Goal: Task Accomplishment & Management: Complete application form

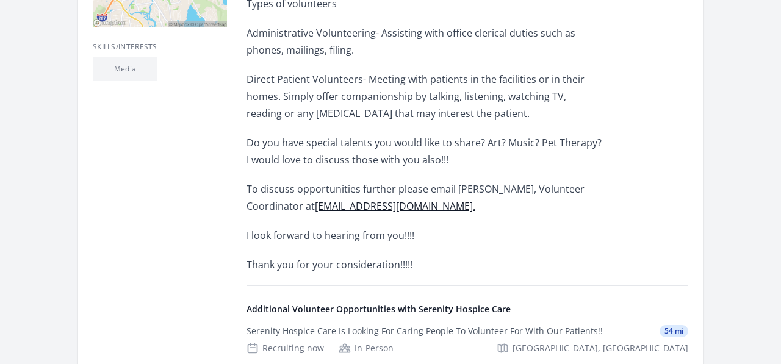
scroll to position [449, 0]
click at [354, 202] on link "ablair@serenityhospicenj.com ." at bounding box center [395, 205] width 160 height 13
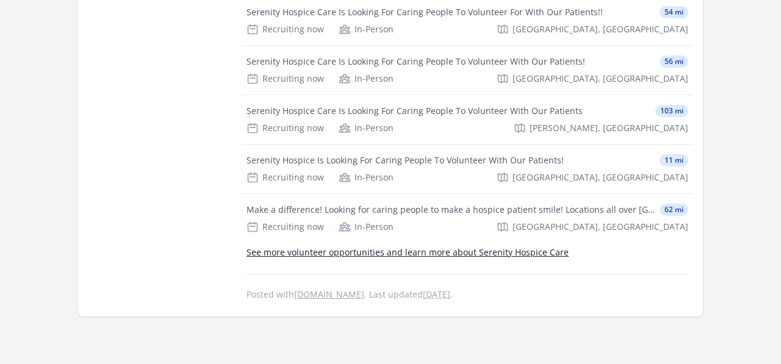
scroll to position [769, 0]
click at [495, 250] on link "See more volunteer opportunities and learn more about Serenity Hospice Care" at bounding box center [407, 251] width 322 height 12
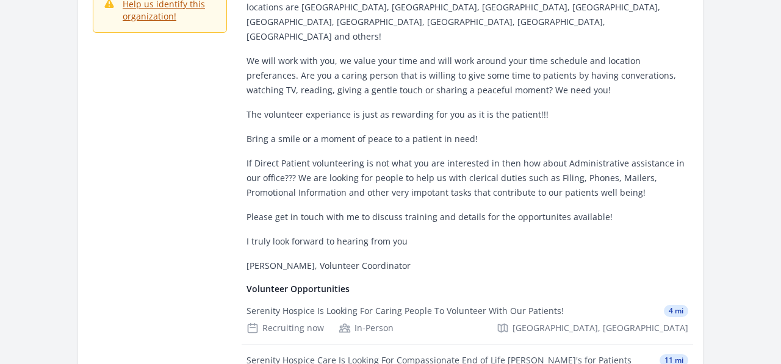
scroll to position [172, 0]
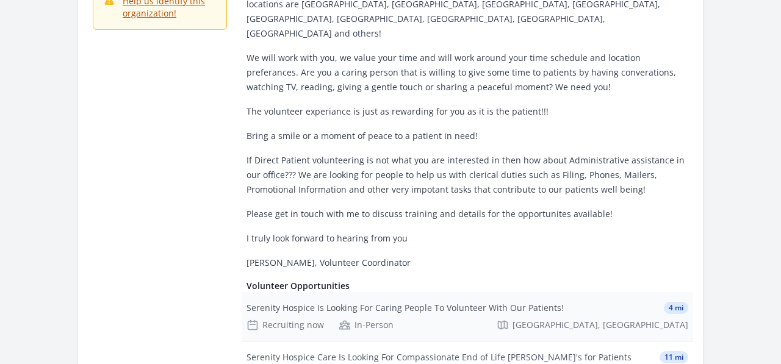
click at [295, 319] on div "Recruiting now" at bounding box center [284, 325] width 77 height 12
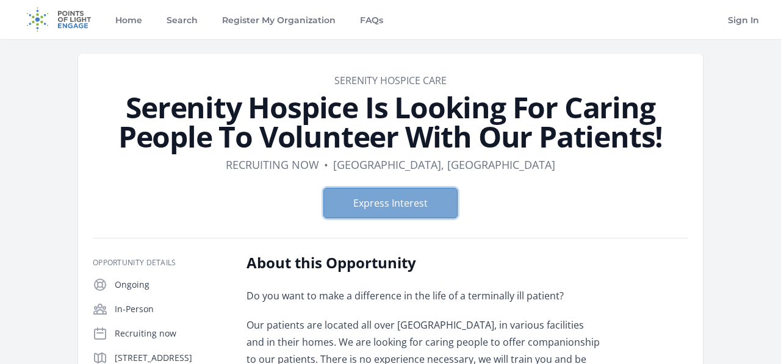
click at [421, 196] on button "Express Interest" at bounding box center [390, 203] width 134 height 30
